Goal: Task Accomplishment & Management: Complete application form

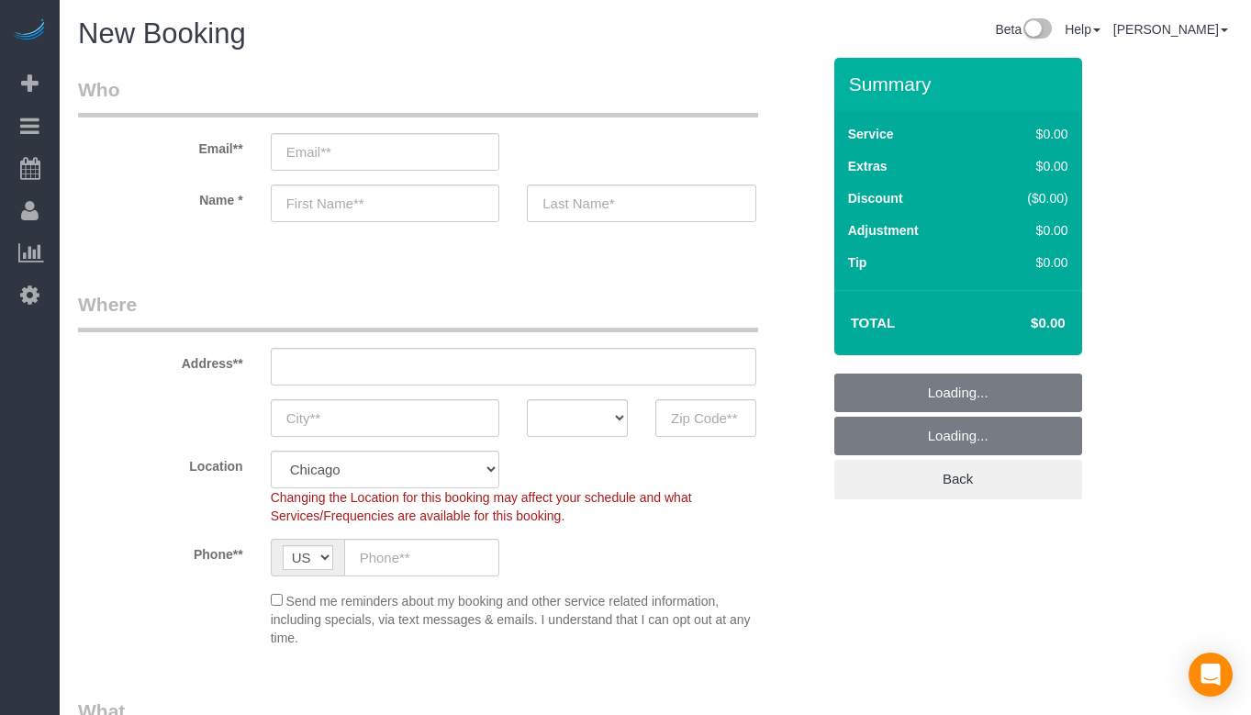
select select "512"
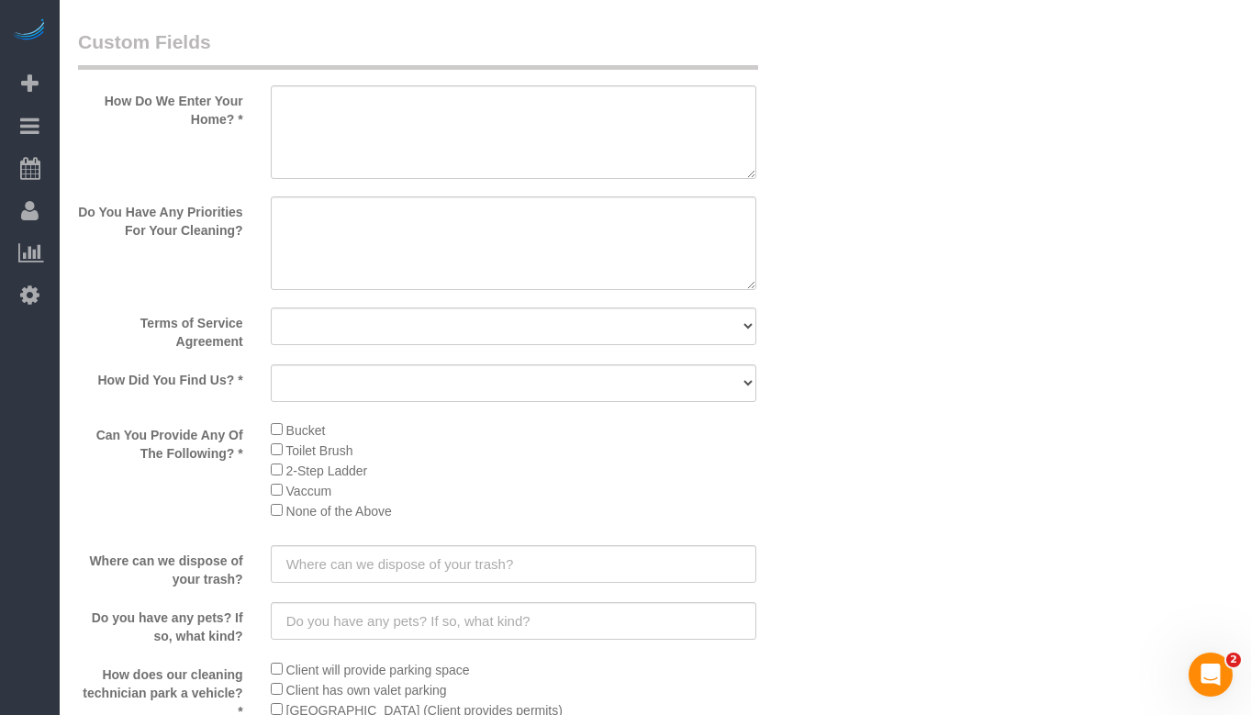
scroll to position [2478, 0]
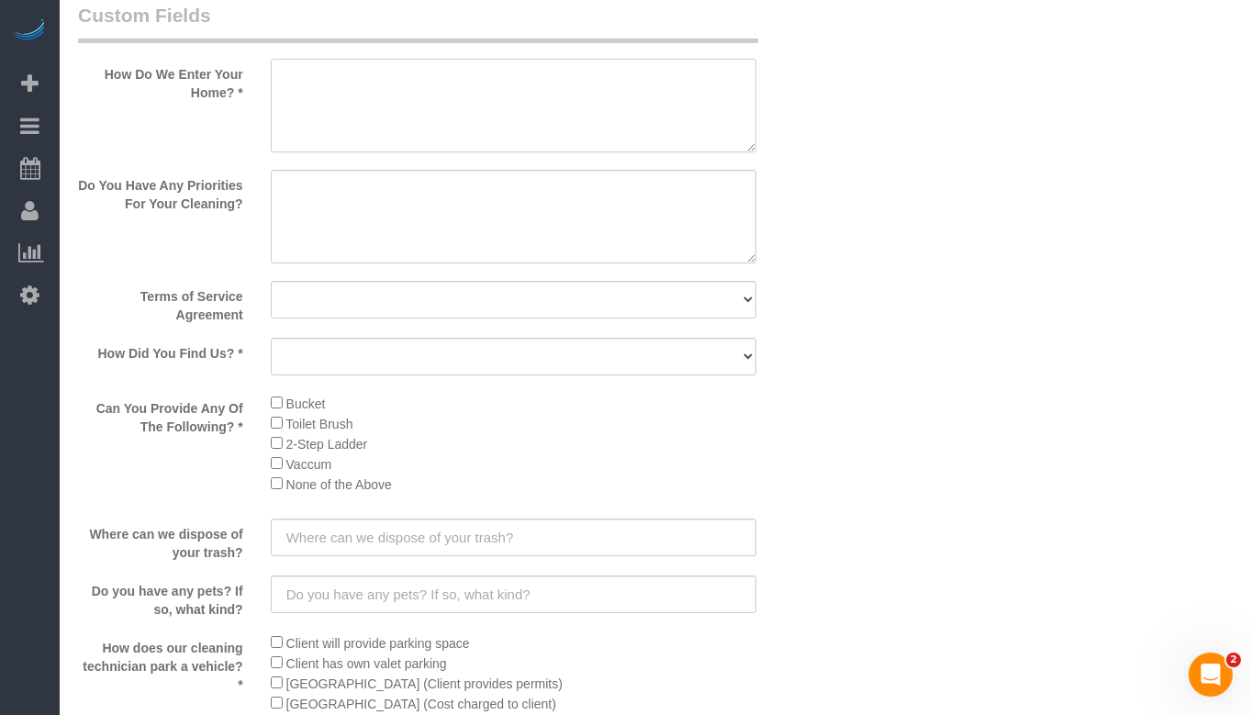
click at [503, 125] on textarea at bounding box center [513, 106] width 485 height 94
click at [517, 201] on textarea at bounding box center [513, 217] width 485 height 94
type textarea "D"
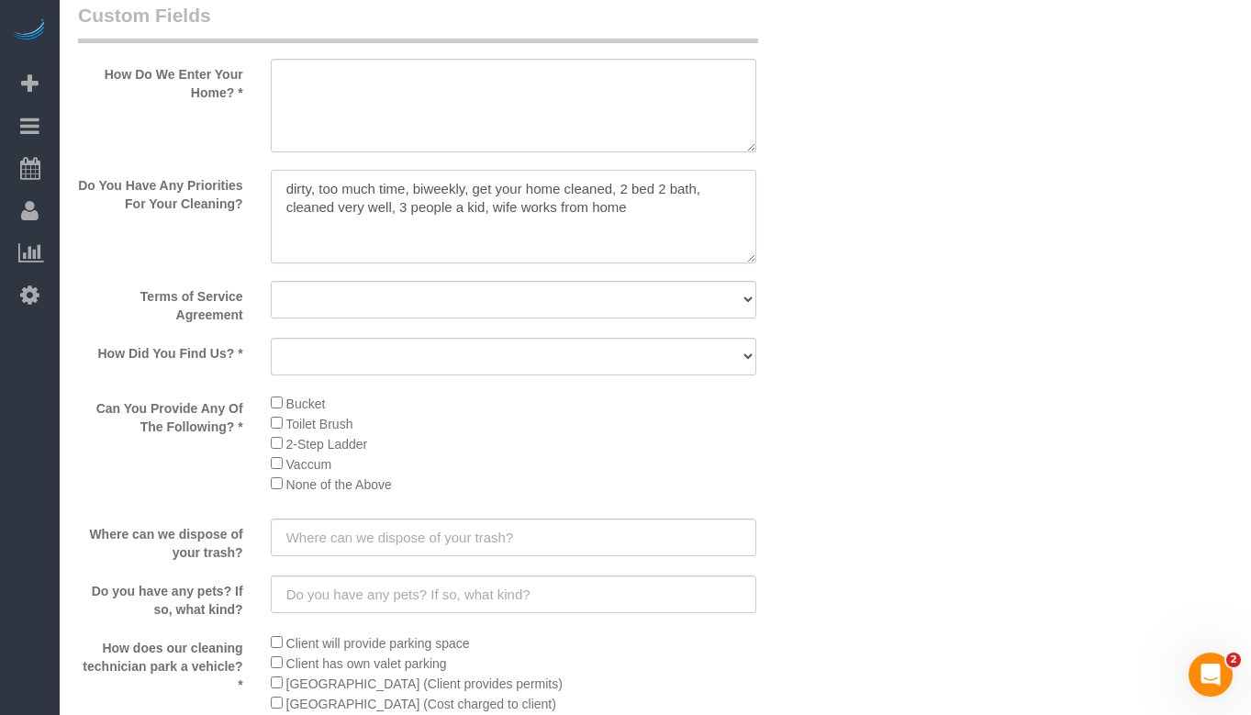
type textarea "dirty, too much time, biweekly, get your home cleaned, 2 bed 2 bath, cleaned ve…"
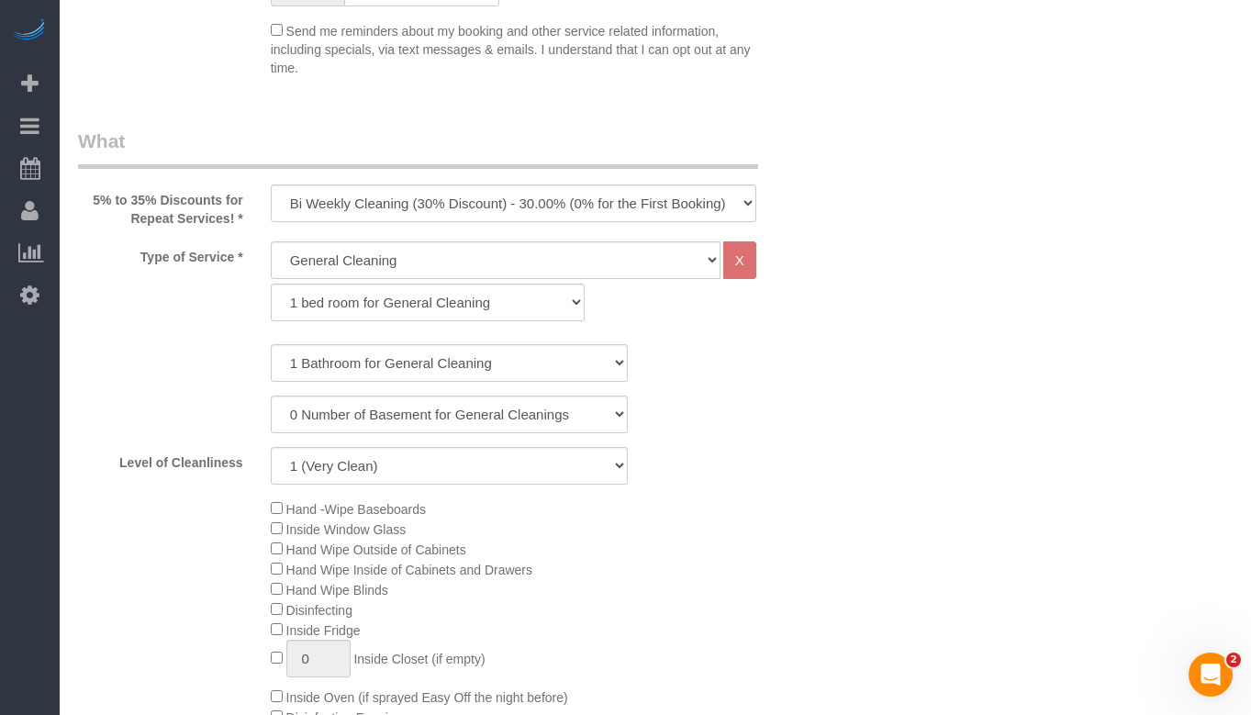
scroll to position [551, 0]
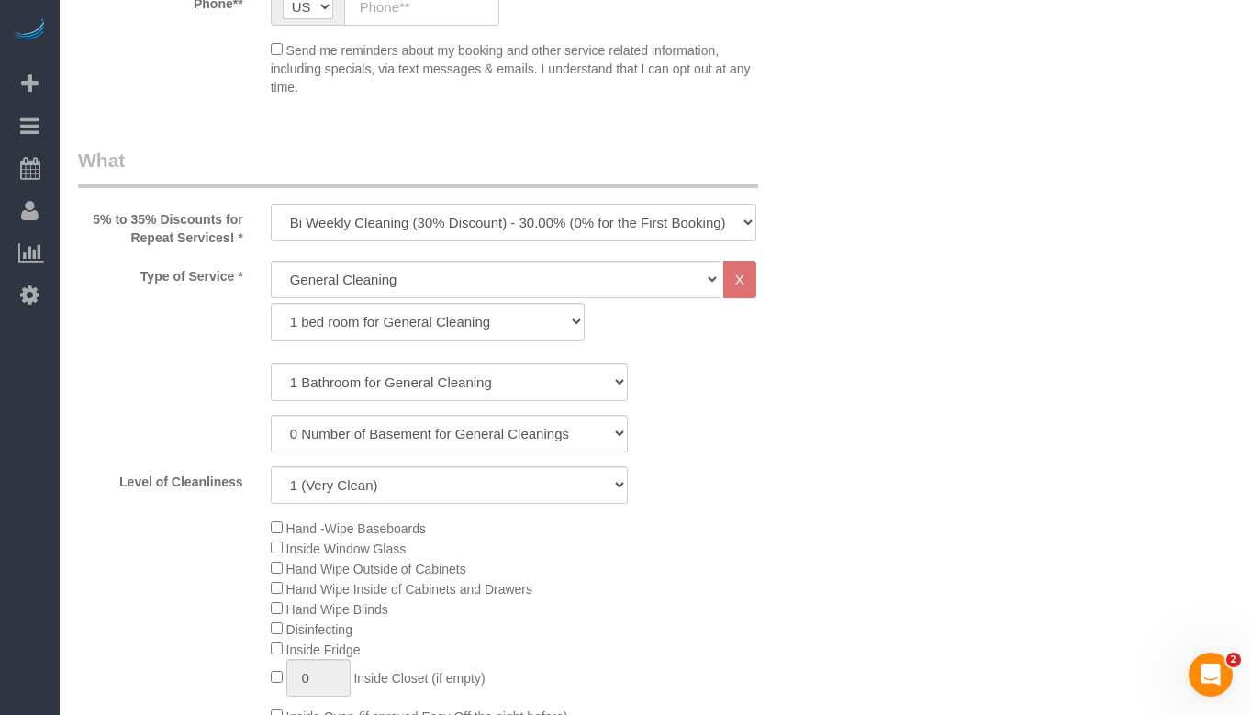
click at [475, 218] on select "One Time Cleaning Weekly Cleaning (35% Discount) - 35.00% (0% for the First Boo…" at bounding box center [513, 223] width 485 height 38
click at [271, 204] on select "One Time Cleaning Weekly Cleaning (35% Discount) - 35.00% (0% for the First Boo…" at bounding box center [513, 223] width 485 height 38
click at [488, 340] on select "1 bed room for General Cleaning 2 bed room for General Cleaning 3 bed room for …" at bounding box center [428, 322] width 315 height 38
select select "287"
click at [271, 303] on select "1 bed room for General Cleaning 2 bed room for General Cleaning 3 bed room for …" at bounding box center [428, 322] width 315 height 38
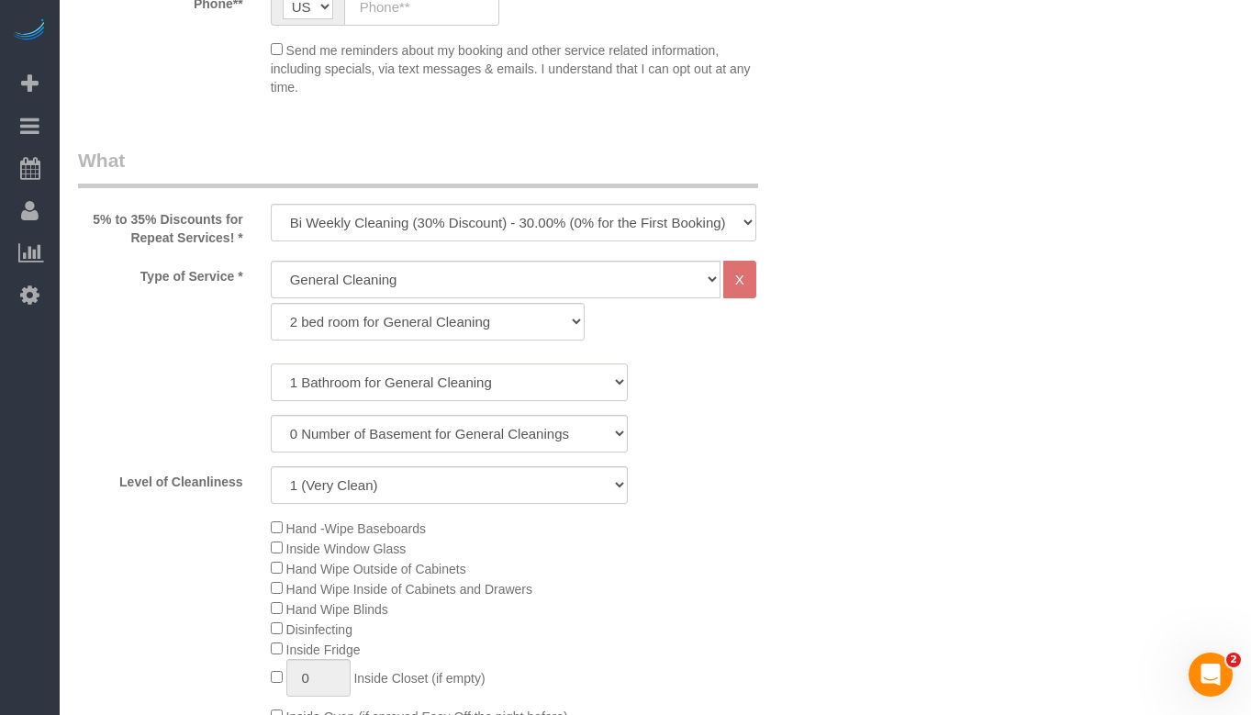
drag, startPoint x: 488, startPoint y: 340, endPoint x: 480, endPoint y: 381, distance: 42.1
click at [480, 381] on select "1 Bathroom for General Cleaning 2 Bathroom for General Cleanings 3 Bathroom for…" at bounding box center [449, 382] width 357 height 38
select select "2"
click at [271, 363] on select "1 Bathroom for General Cleaning 2 Bathroom for General Cleanings 3 Bathroom for…" at bounding box center [449, 382] width 357 height 38
click at [772, 432] on div "0 Number of Basement for General Cleanings 1 Number of Basement for General Cle…" at bounding box center [449, 434] width 770 height 38
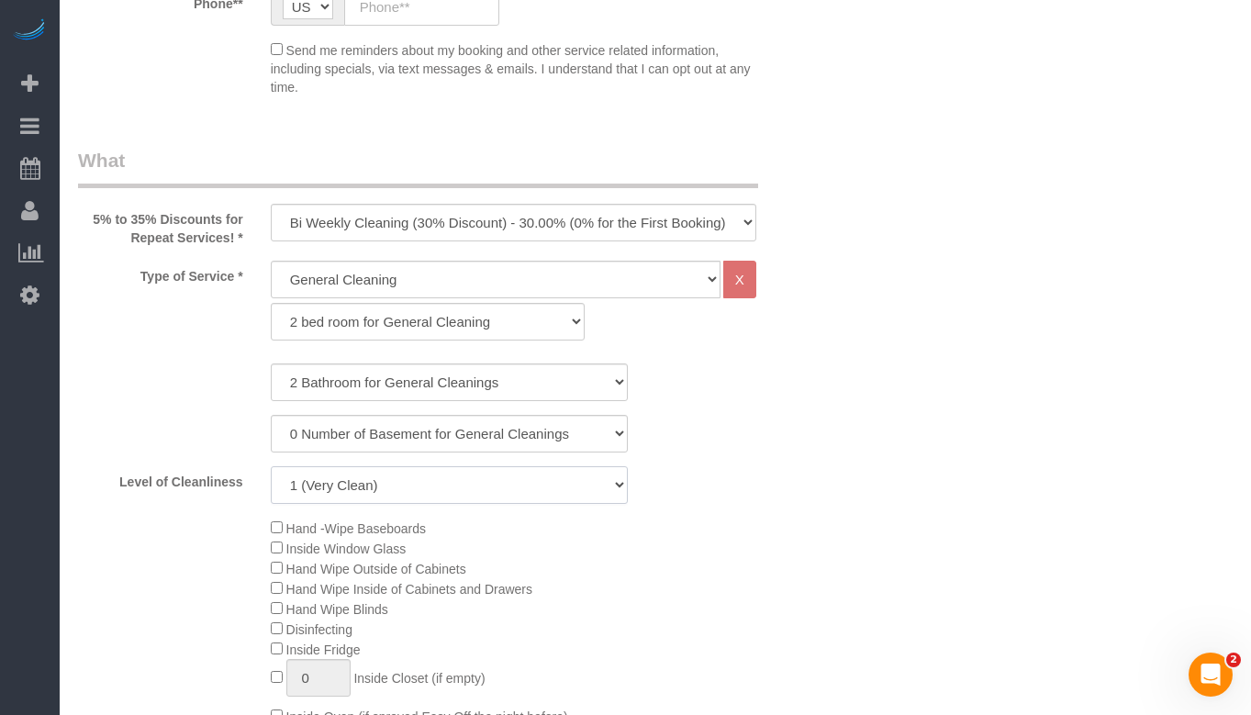
click at [528, 496] on select "1 (Very Clean) 2 3 4 5 (Average Condition) 6 7 8 9 10 (Extremely Dirty)" at bounding box center [449, 485] width 357 height 38
select select "8"
click at [271, 466] on select "1 (Very Clean) 2 3 4 5 (Average Condition) 6 7 8 9 10 (Extremely Dirty)" at bounding box center [449, 485] width 357 height 38
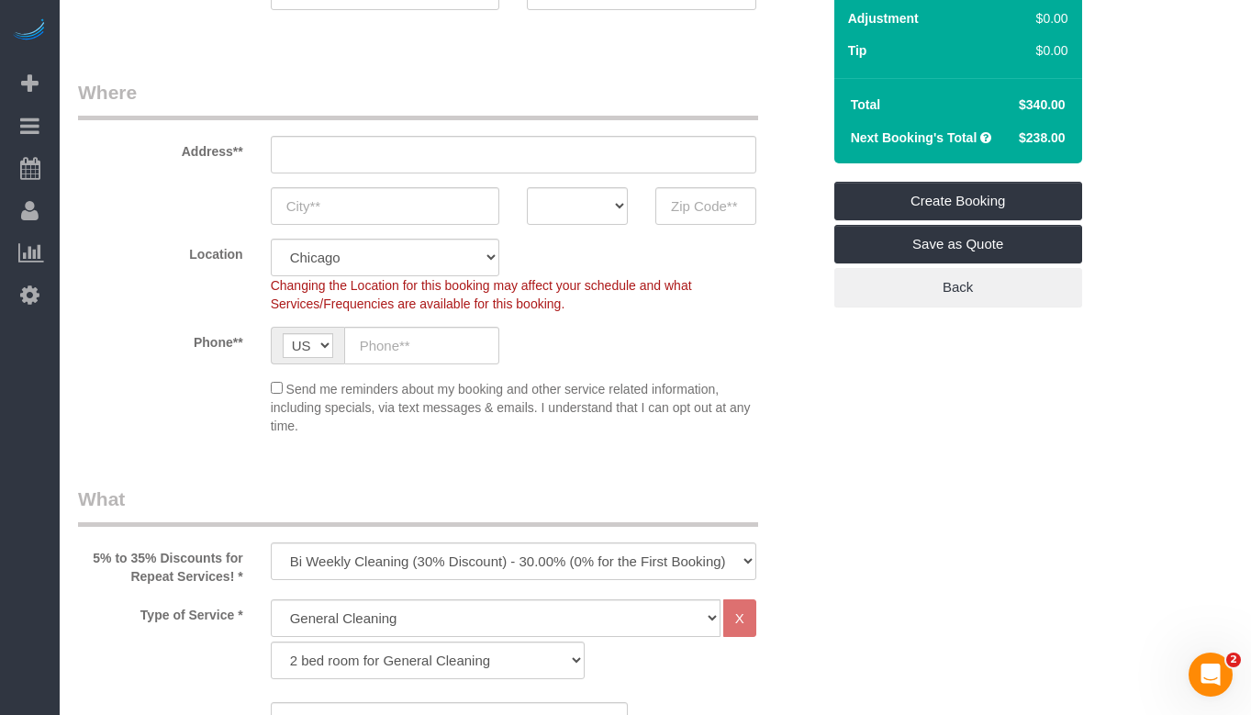
scroll to position [184, 0]
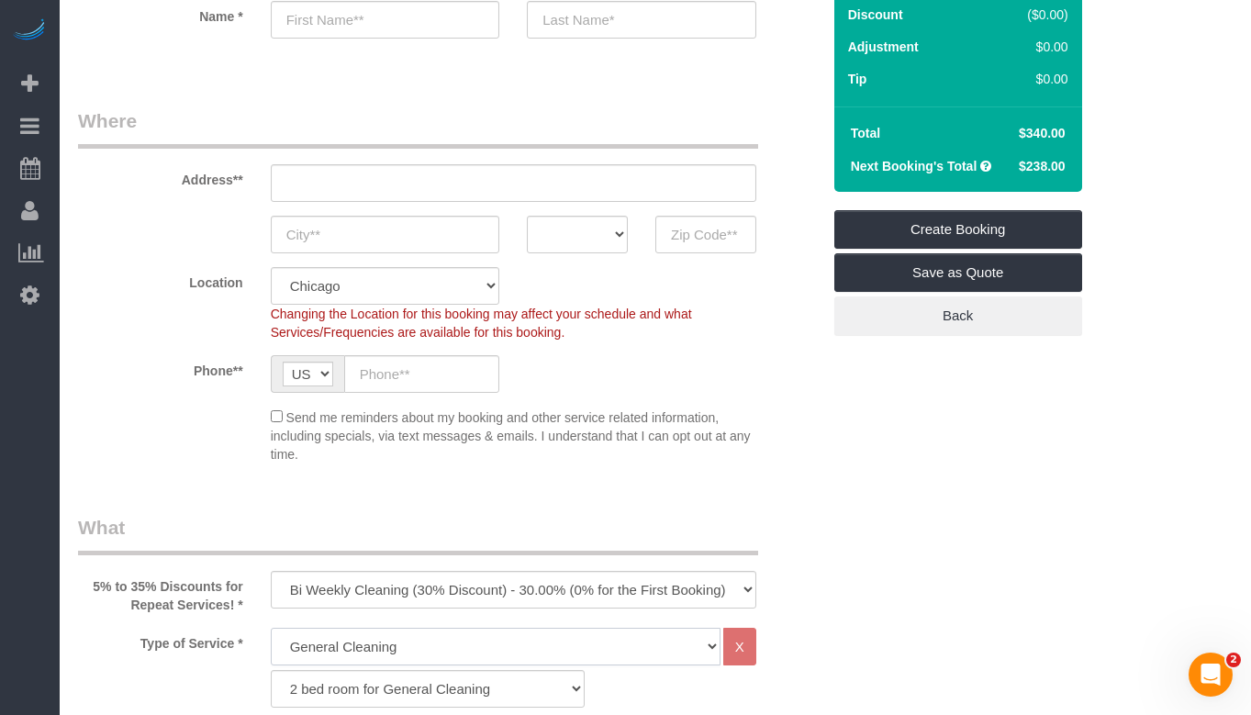
click at [606, 635] on select "General Cleaning Deep Cleaning Move-in / Move-out Cleaning COUNTS Cleaning" at bounding box center [496, 647] width 450 height 38
select select "513"
click at [271, 628] on select "General Cleaning Deep Cleaning Move-in / Move-out Cleaning COUNTS Cleaning" at bounding box center [496, 647] width 450 height 38
select select "291"
select select "8"
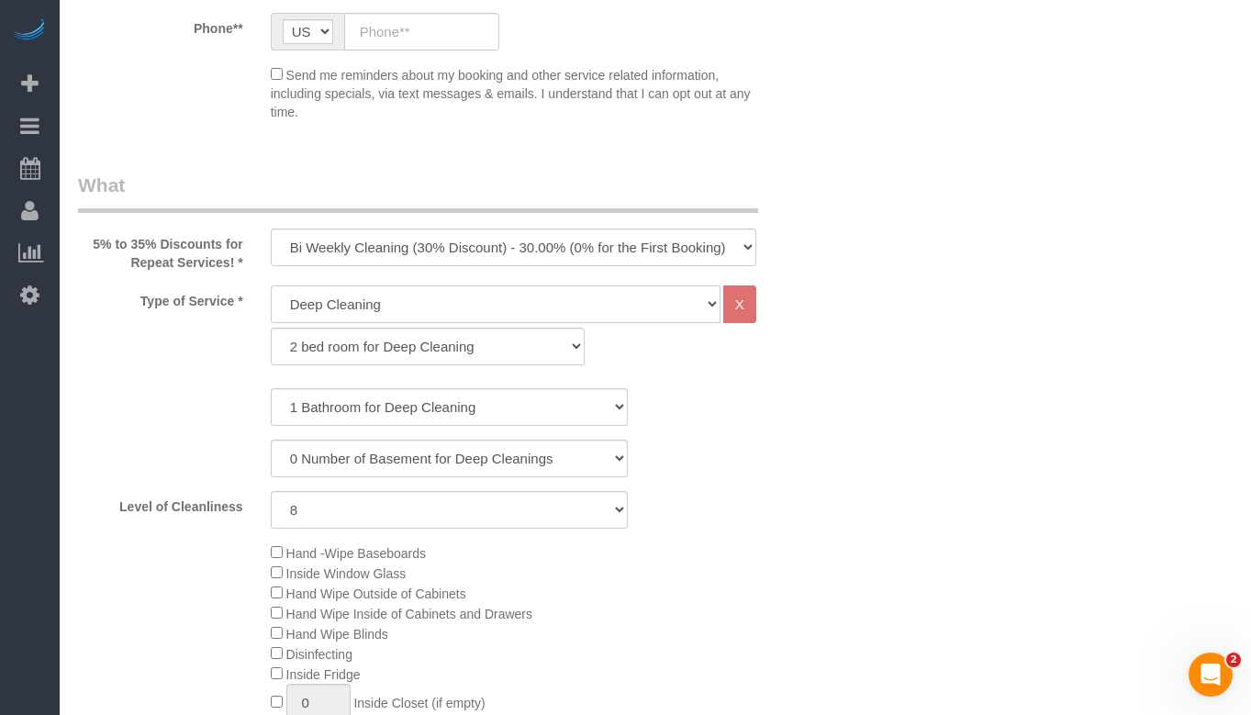
scroll to position [551, 0]
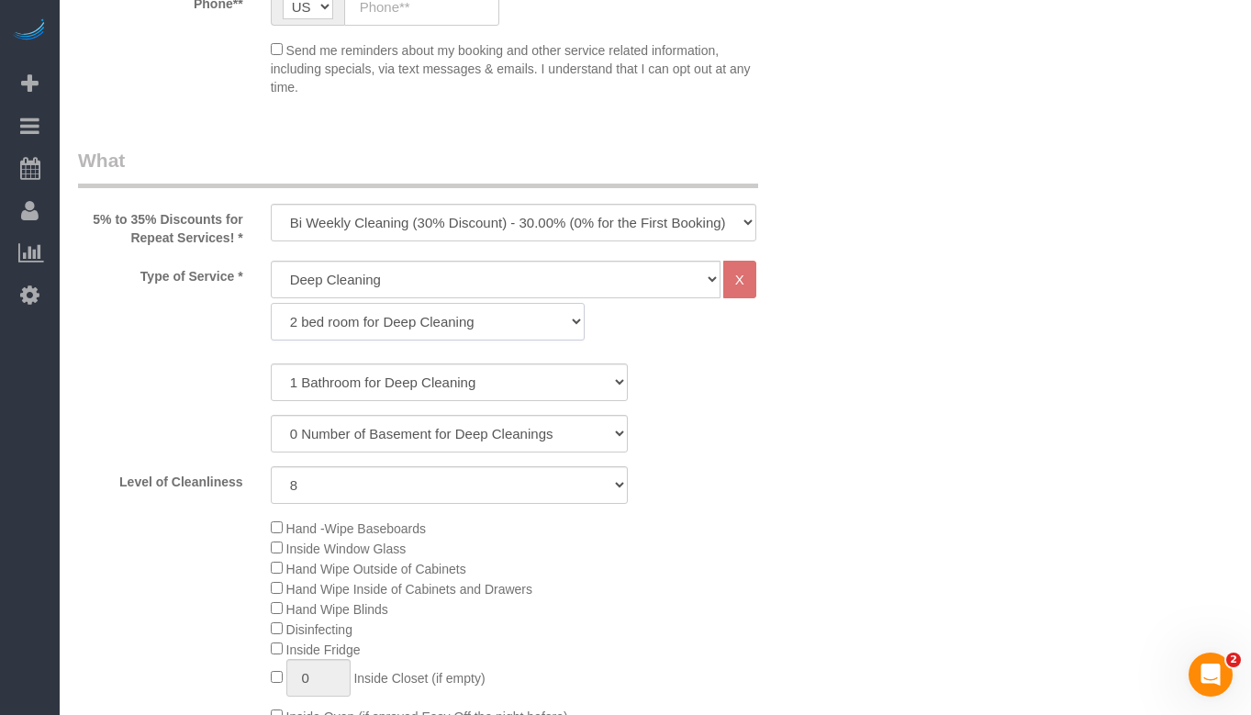
click at [417, 338] on select "1 bed room for Deep Cleaning 2 bed room for Deep Cleaning 3 bed room for Deep C…" at bounding box center [428, 322] width 315 height 38
select select "292"
click at [271, 303] on select "1 bed room for Deep Cleaning 2 bed room for Deep Cleaning 3 bed room for Deep C…" at bounding box center [428, 322] width 315 height 38
select select "8"
click at [438, 381] on select "1 Bathroom for Deep Cleaning 2 Bathroom for Deep Cleanings 3 Bathroom for Deep …" at bounding box center [449, 382] width 357 height 38
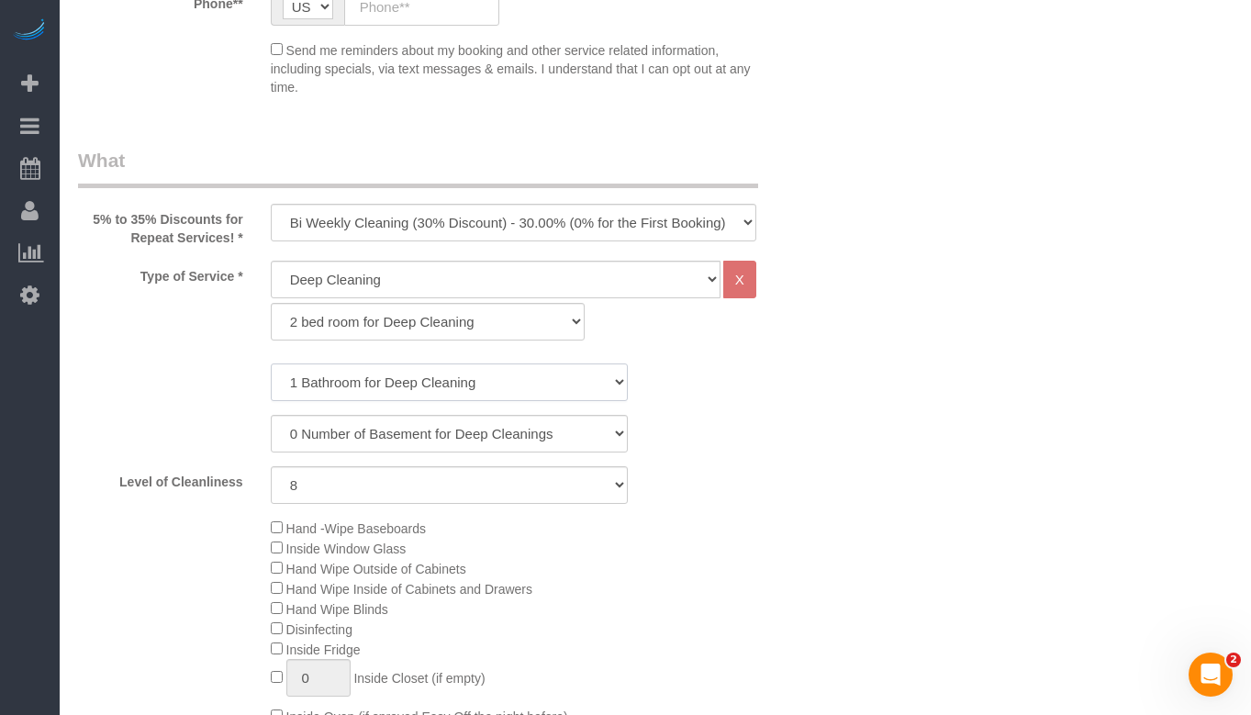
select select "2"
click at [271, 363] on select "1 Bathroom for Deep Cleaning 2 Bathroom for Deep Cleanings 3 Bathroom for Deep …" at bounding box center [449, 382] width 357 height 38
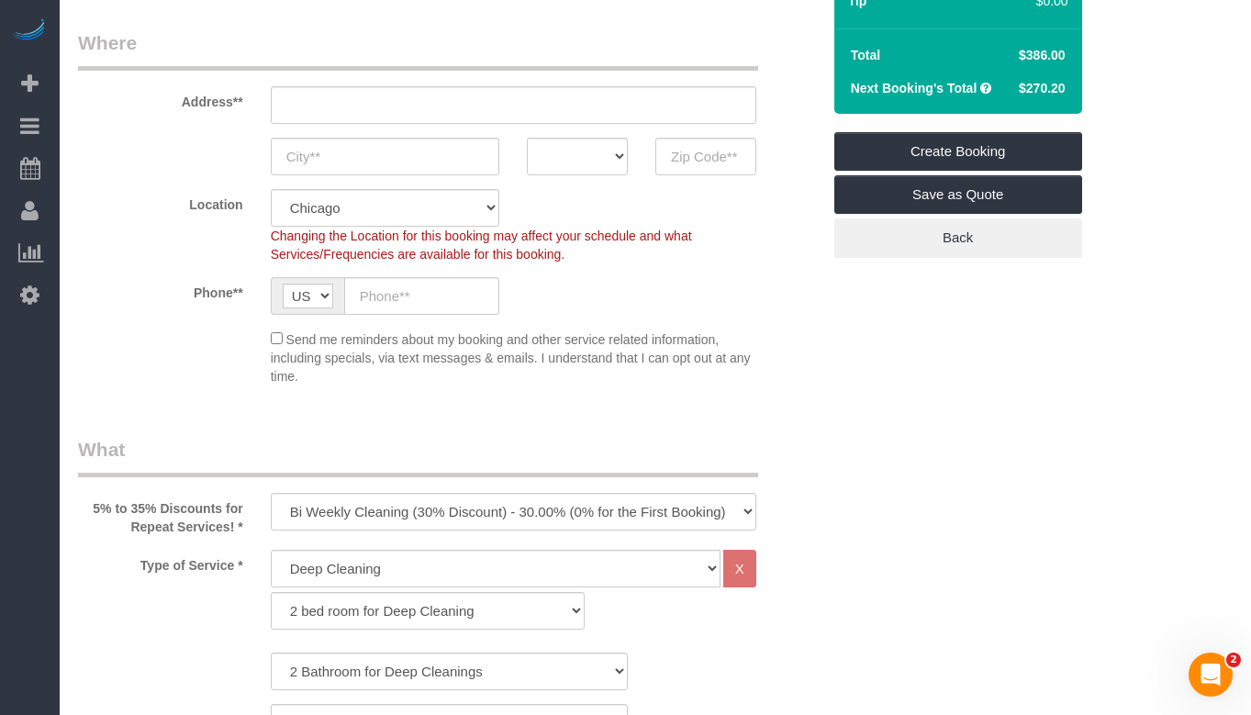
scroll to position [184, 0]
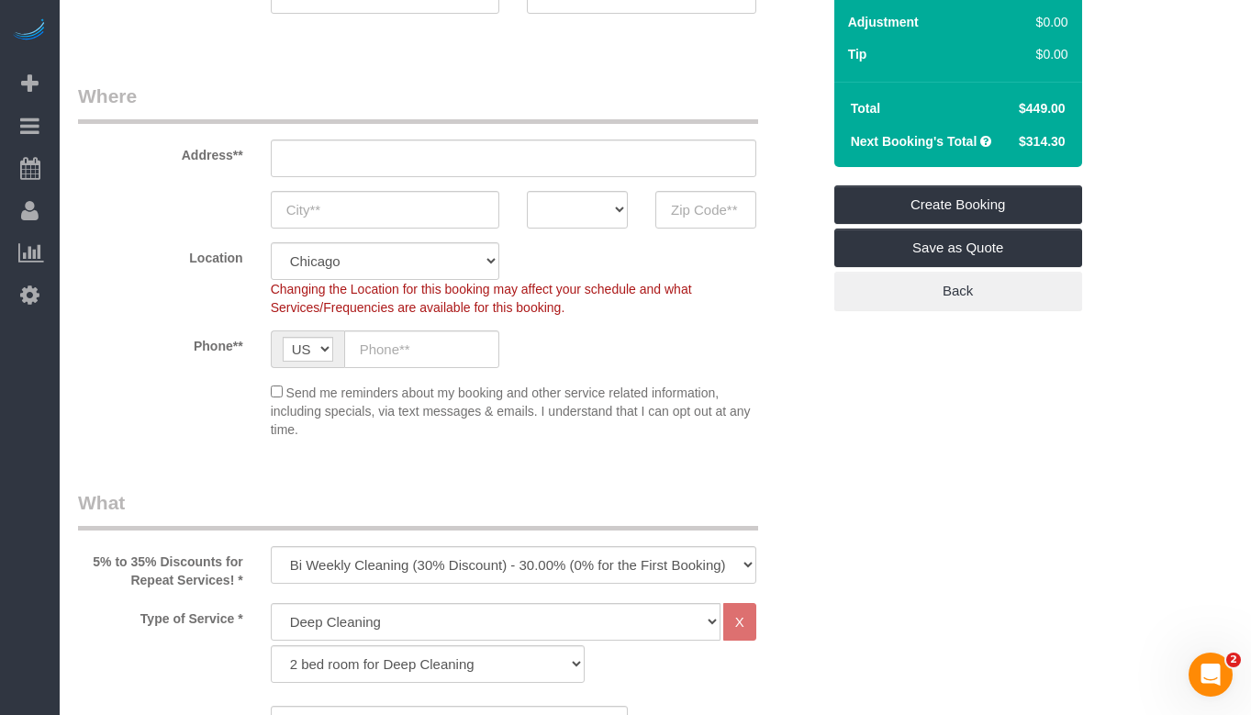
scroll to position [459, 0]
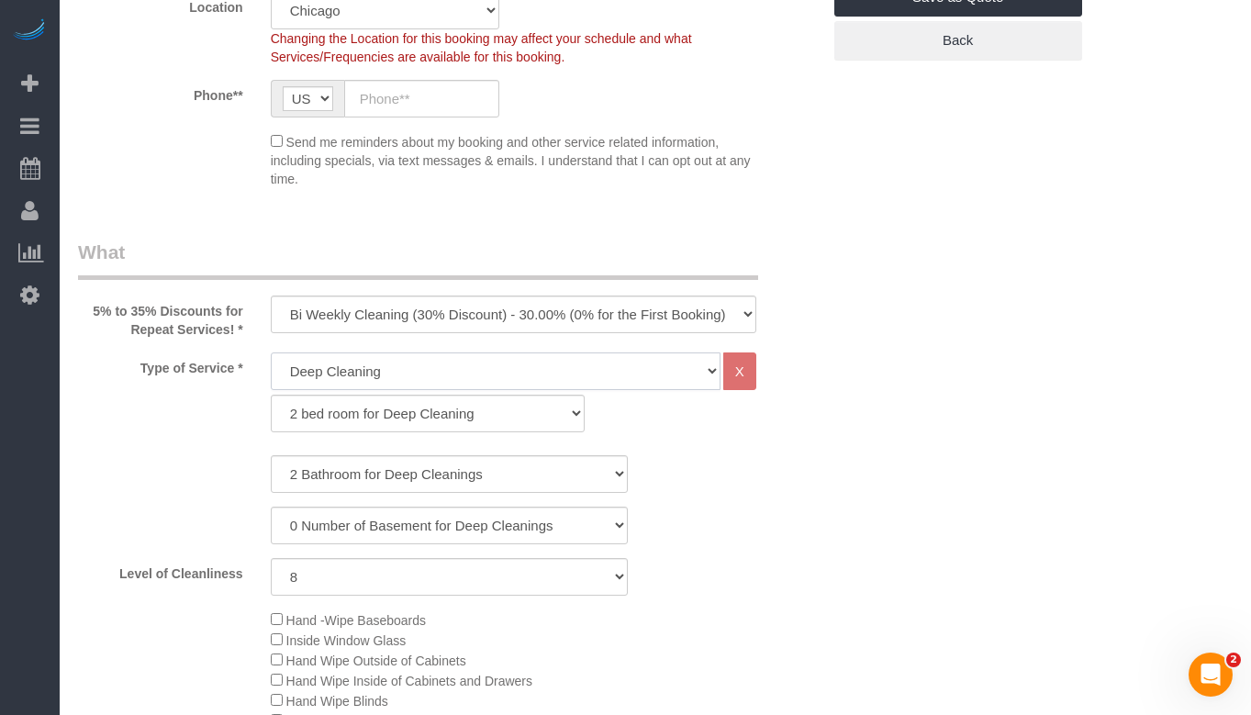
click at [407, 366] on select "General Cleaning Deep Cleaning Move-in / Move-out Cleaning COUNTS Cleaning" at bounding box center [496, 371] width 450 height 38
select select "512"
click at [271, 352] on select "General Cleaning Deep Cleaning Move-in / Move-out Cleaning COUNTS Cleaning" at bounding box center [496, 371] width 450 height 38
select select "286"
select select "8"
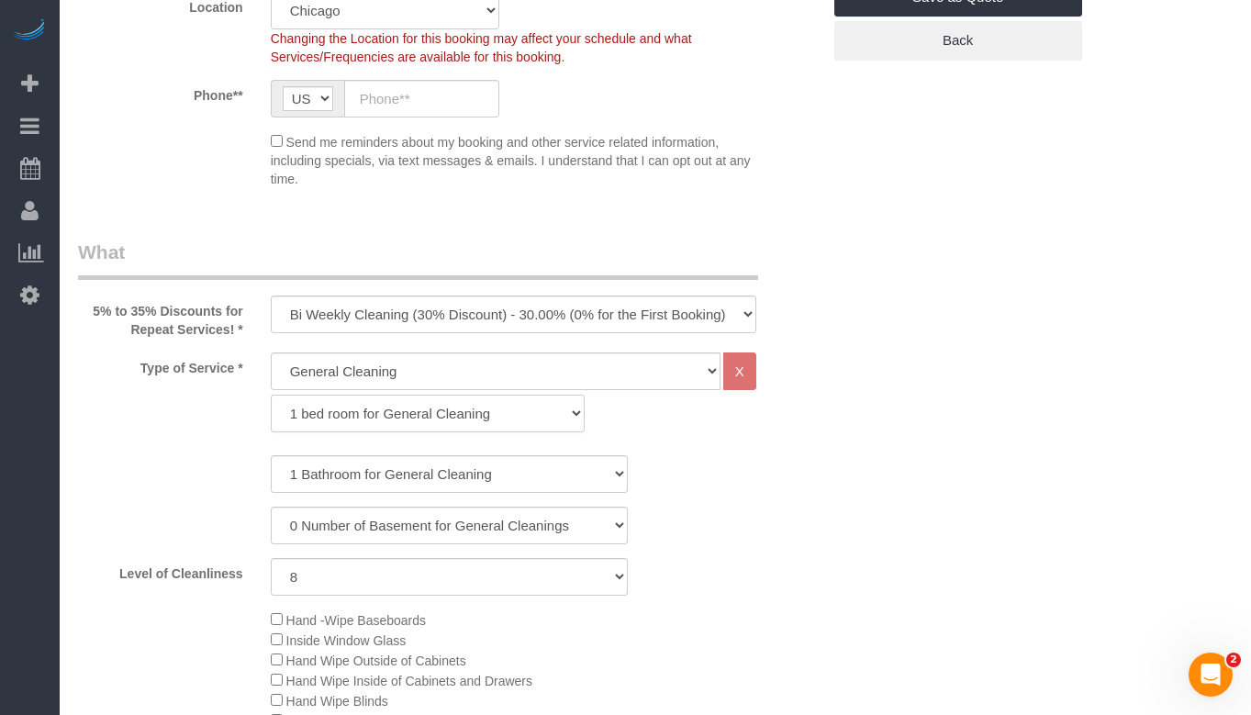
click at [412, 424] on select "1 bed room for General Cleaning 2 bed room for General Cleaning 3 bed room for …" at bounding box center [428, 414] width 315 height 38
select select "287"
click at [271, 395] on select "1 bed room for General Cleaning 2 bed room for General Cleaning 3 bed room for …" at bounding box center [428, 414] width 315 height 38
select select "8"
drag, startPoint x: 410, startPoint y: 427, endPoint x: 399, endPoint y: 464, distance: 39.2
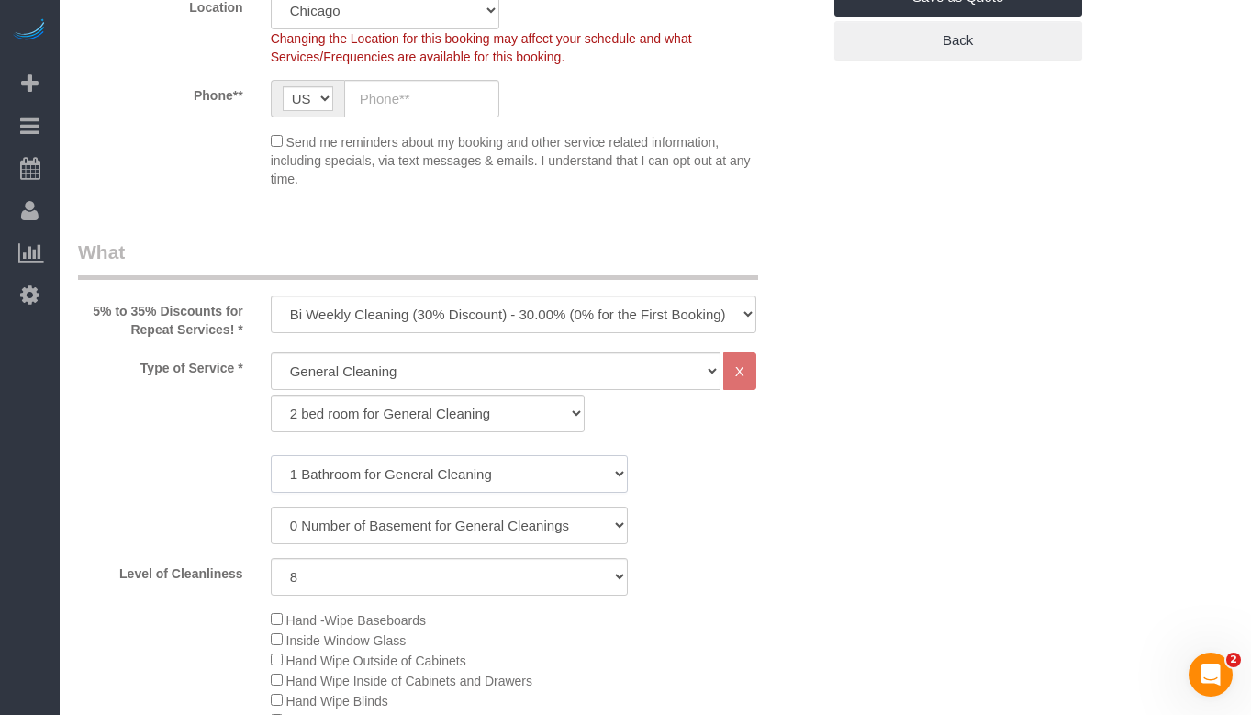
click at [399, 463] on select "1 Bathroom for General Cleaning 2 Bathroom for General Cleanings 3 Bathroom for…" at bounding box center [449, 474] width 357 height 38
select select "2"
click at [271, 455] on select "1 Bathroom for General Cleaning 2 Bathroom for General Cleanings 3 Bathroom for…" at bounding box center [449, 474] width 357 height 38
click at [733, 494] on div "1 Bathroom for General Cleaning 2 Bathroom for General Cleanings 3 Bathroom for…" at bounding box center [449, 525] width 742 height 140
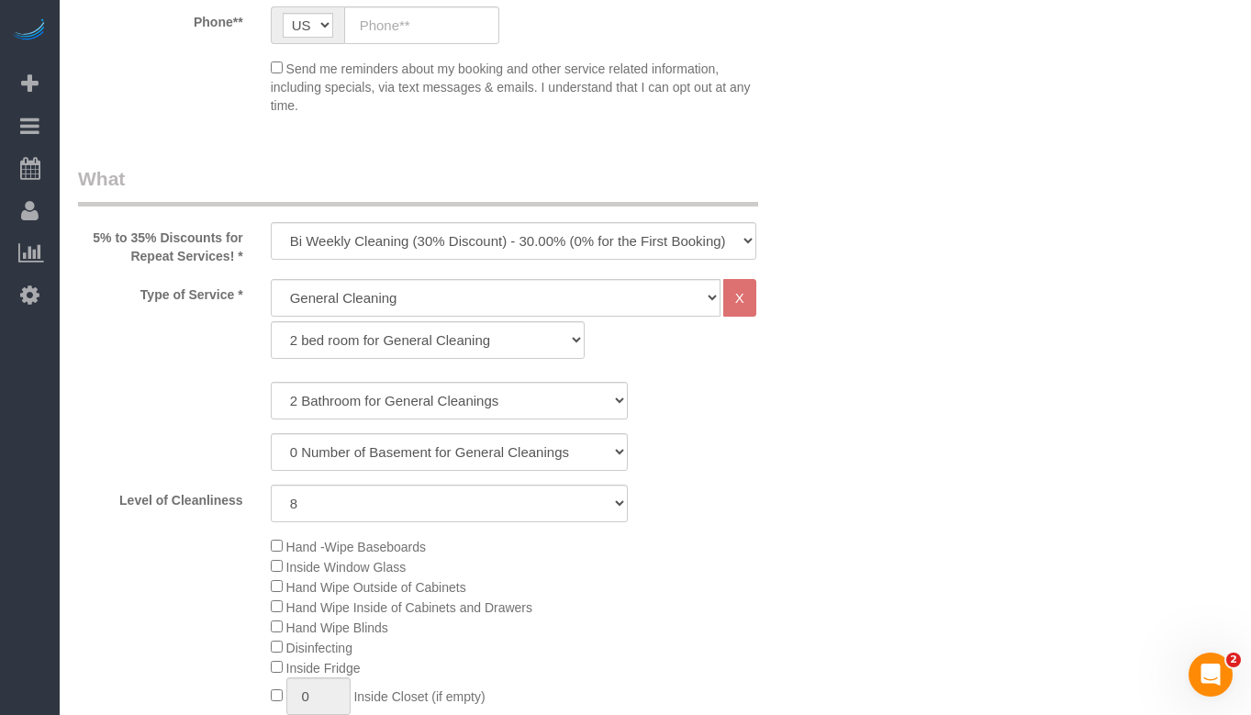
scroll to position [642, 0]
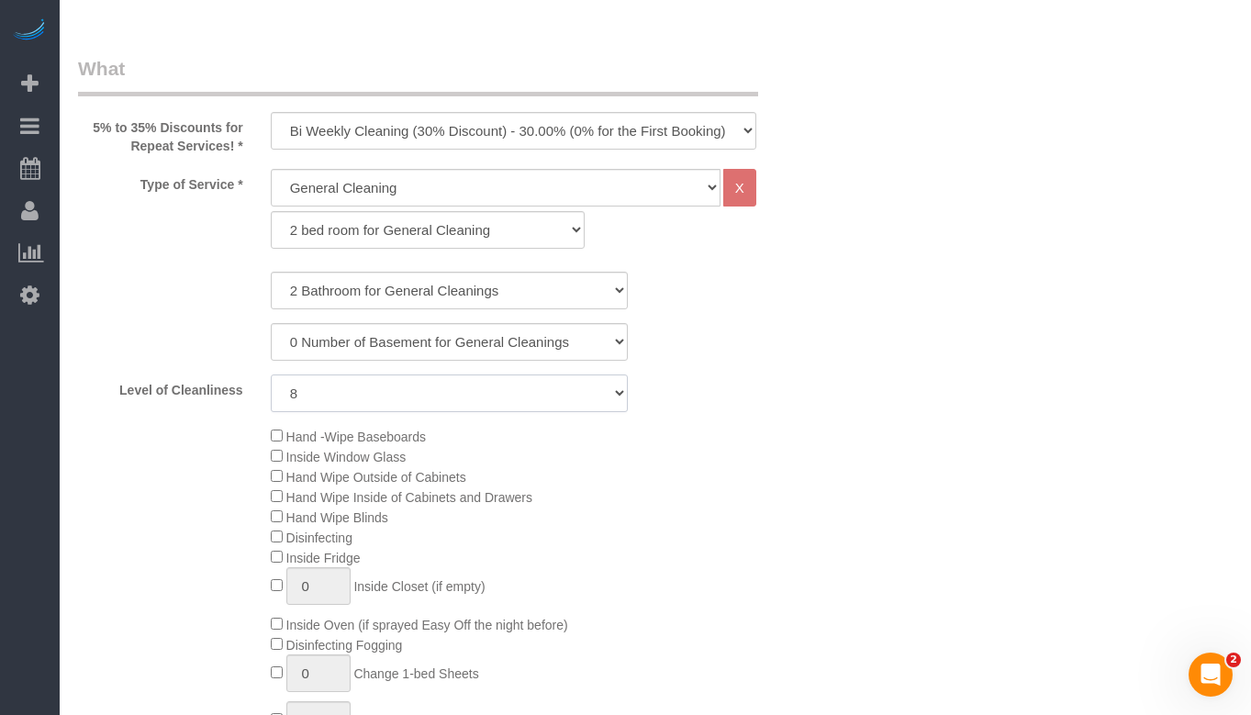
click at [534, 401] on select "1 (Very Clean) 2 3 4 5 (Average Condition) 6 7 8 9 10 (Extremely Dirty)" at bounding box center [449, 393] width 357 height 38
select select "5"
click at [271, 374] on select "1 (Very Clean) 2 3 4 5 (Average Condition) 6 7 8 9 10 (Extremely Dirty)" at bounding box center [449, 393] width 357 height 38
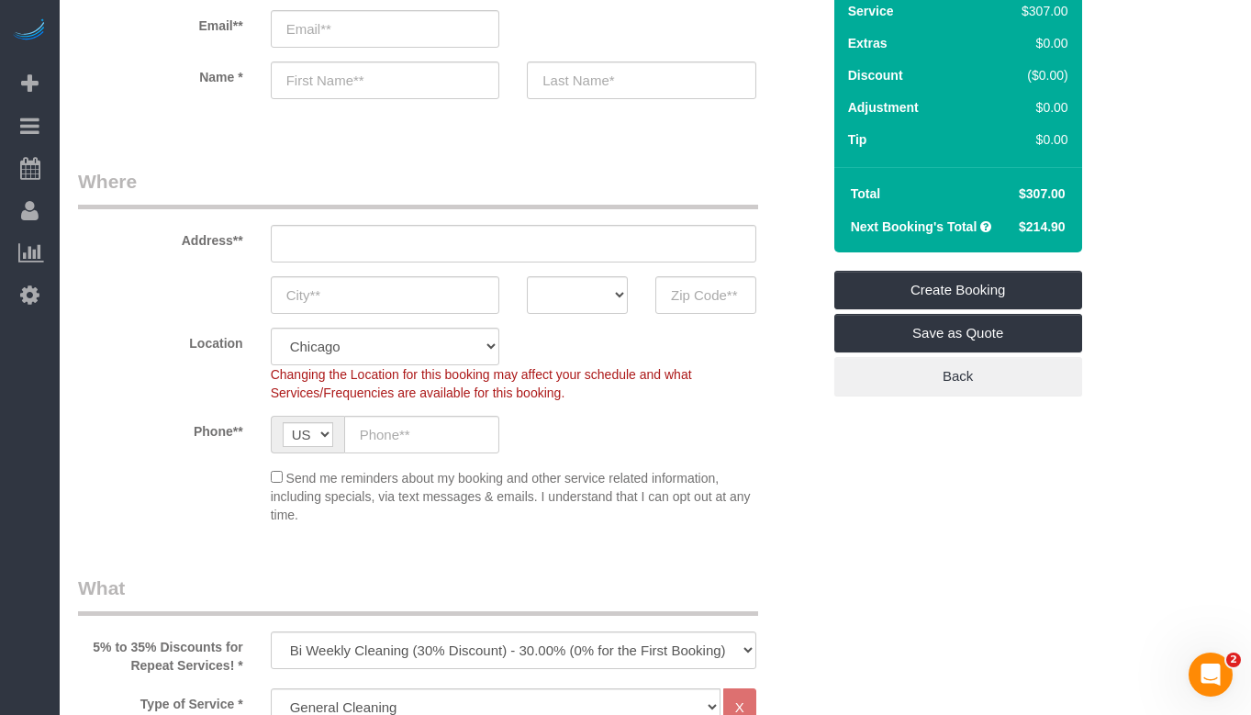
scroll to position [92, 0]
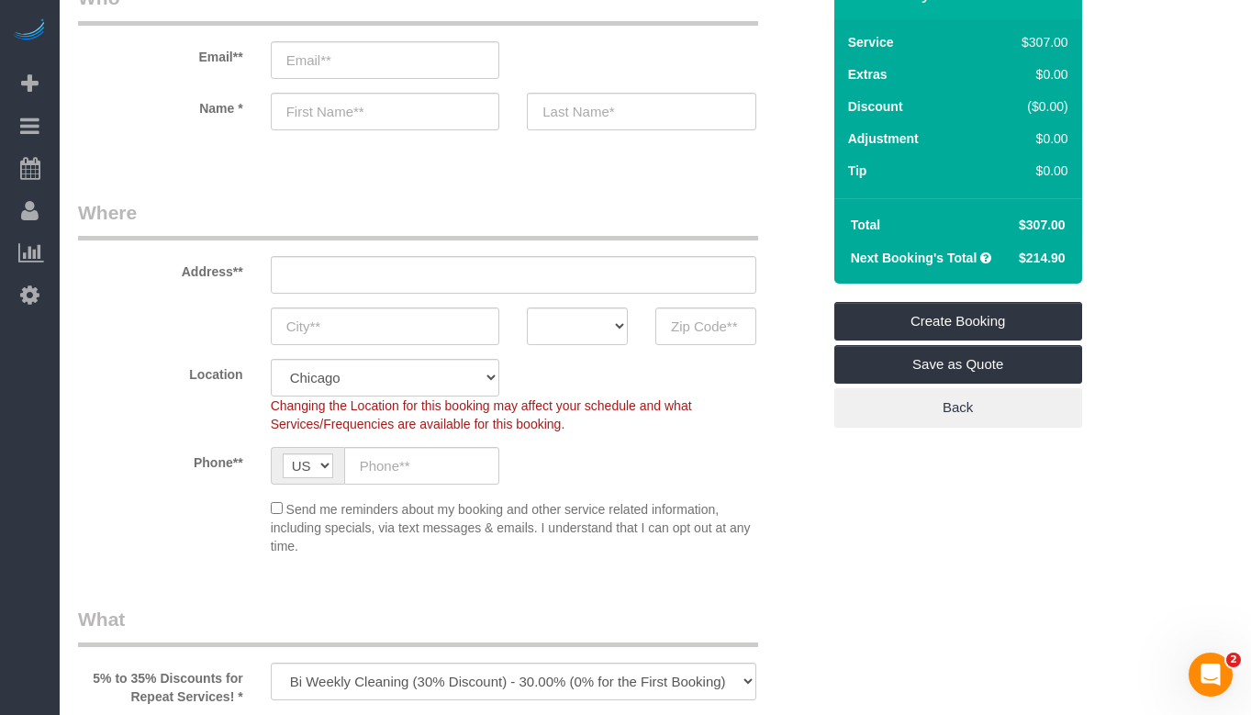
click at [756, 200] on legend "Where" at bounding box center [418, 219] width 680 height 41
